Goal: Check status: Check status

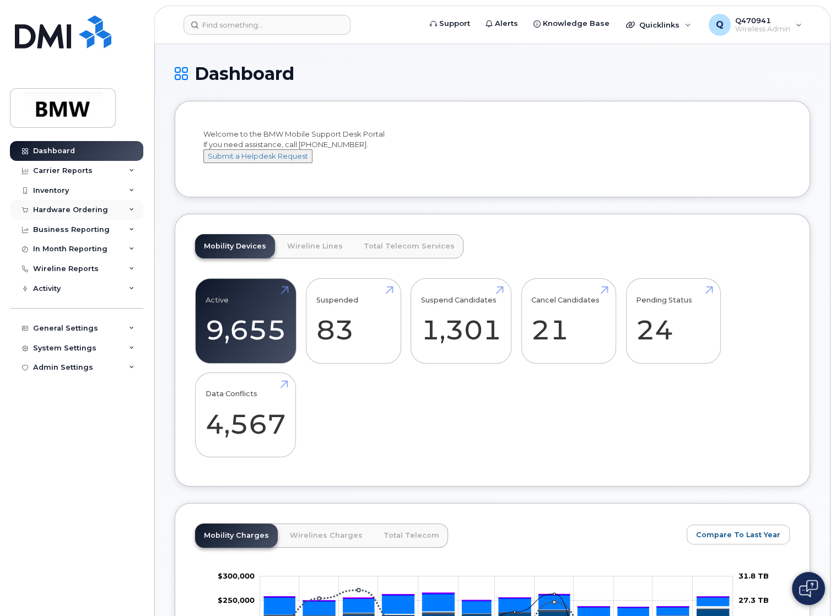
click at [111, 206] on div "Hardware Ordering" at bounding box center [76, 210] width 133 height 20
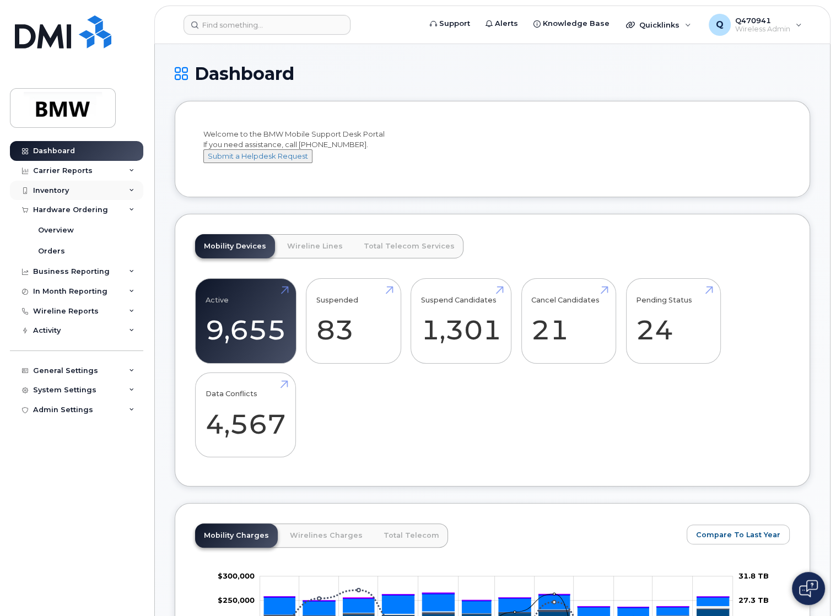
click at [73, 193] on div "Inventory" at bounding box center [76, 191] width 133 height 20
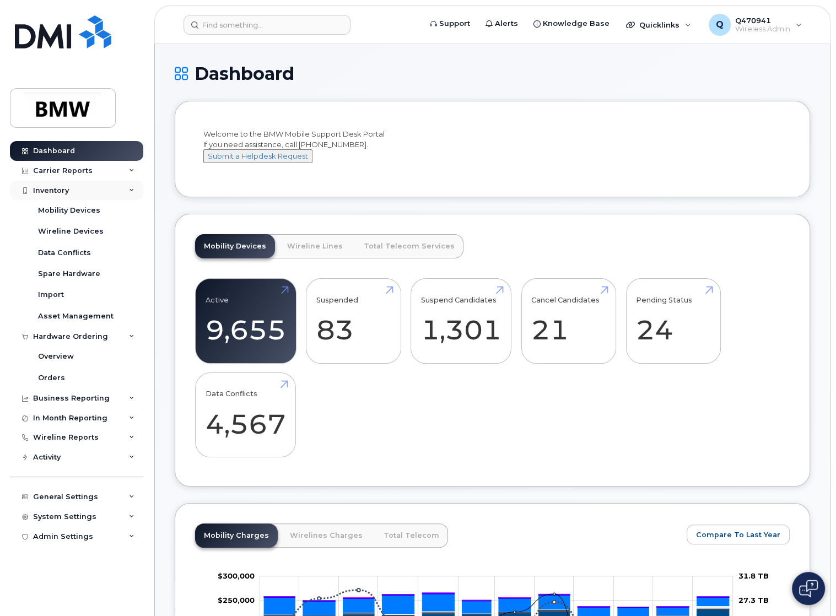
click at [78, 193] on div "Inventory" at bounding box center [76, 191] width 133 height 20
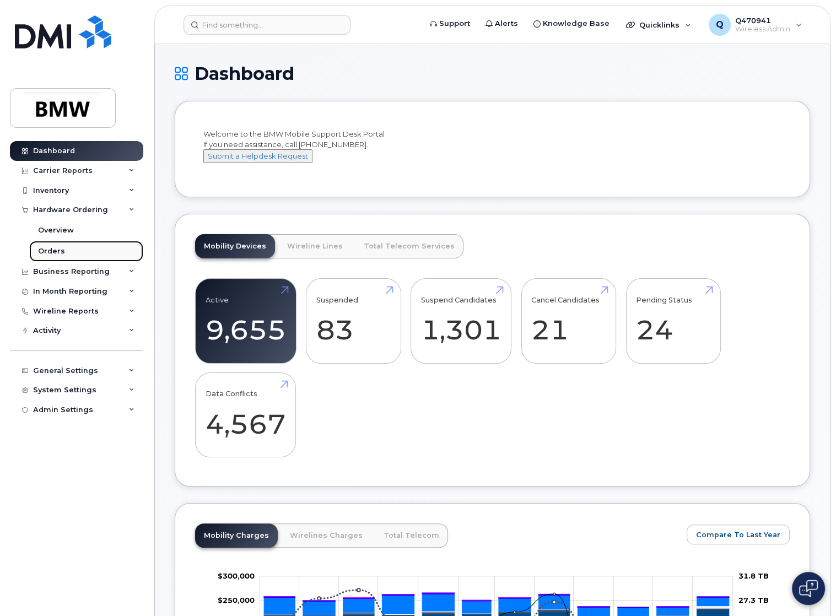
click at [60, 251] on div "Orders" at bounding box center [51, 251] width 27 height 10
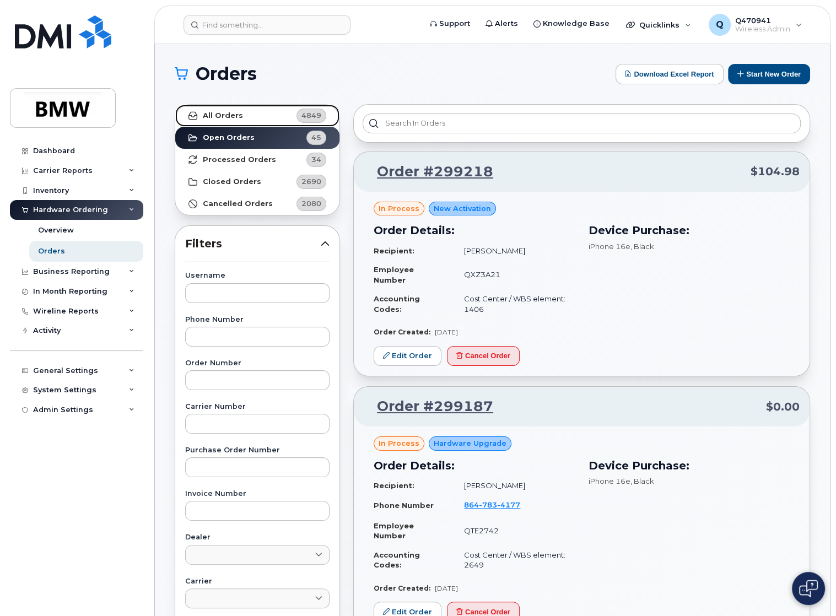
click at [245, 121] on link "All Orders 4849" at bounding box center [257, 116] width 164 height 22
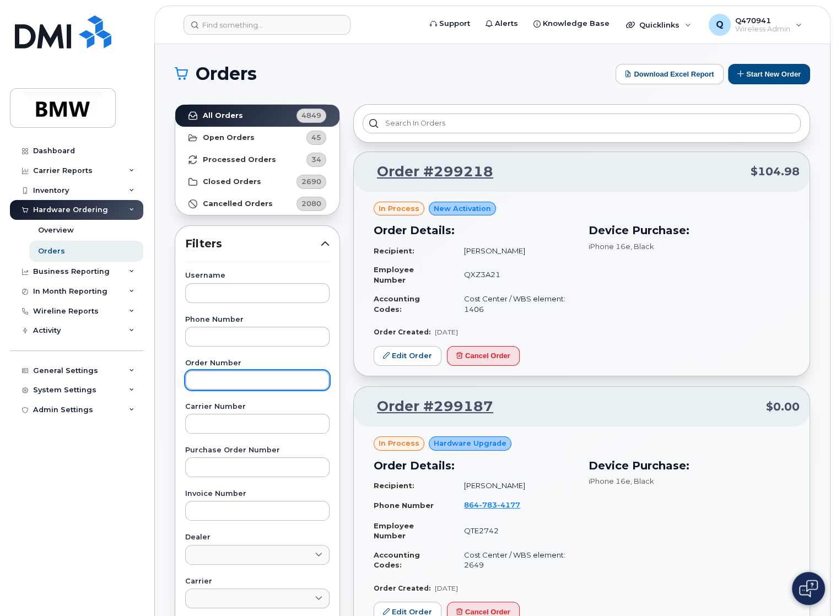
click at [235, 387] on input "text" at bounding box center [257, 380] width 144 height 20
paste input "298978"
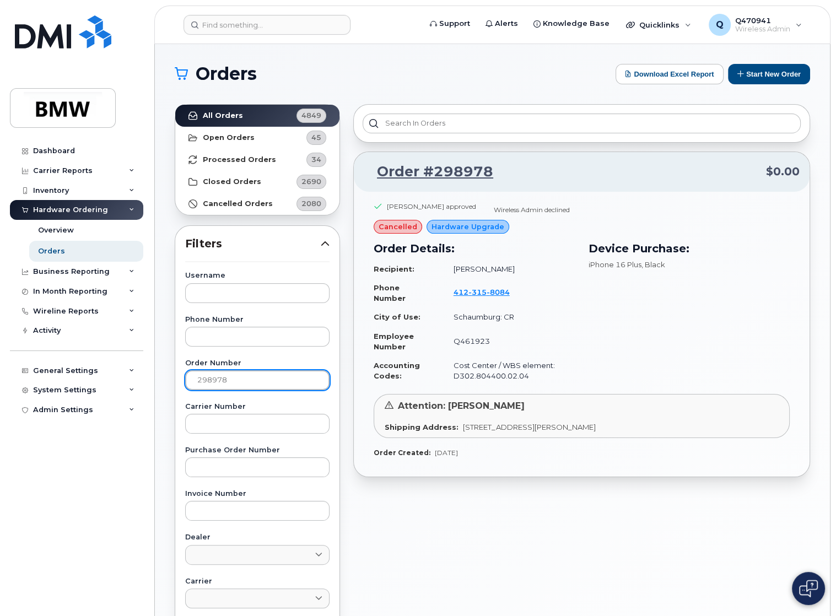
drag, startPoint x: 187, startPoint y: 371, endPoint x: 4, endPoint y: 362, distance: 183.7
click at [155, 362] on div "Support Alerts Knowledge Base Quicklinks Suspend / Cancel Device Change SIM Car…" at bounding box center [492, 464] width 675 height 841
paste input "773"
type input "298773"
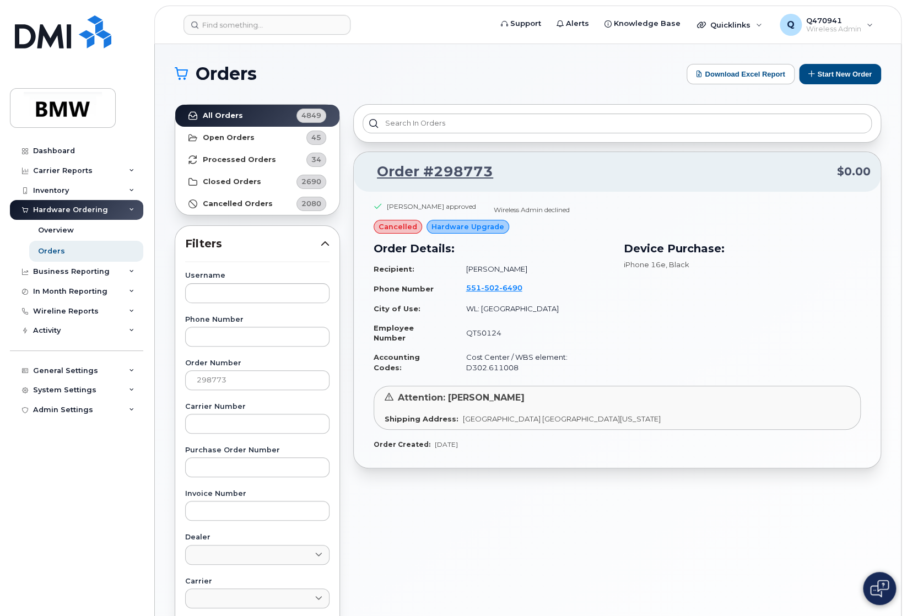
click at [732, 497] on div "Order #298773 $0.00 [PERSON_NAME] approved Wireless Admin declined cancelled Ha…" at bounding box center [617, 485] width 541 height 774
